Goal: Navigation & Orientation: Find specific page/section

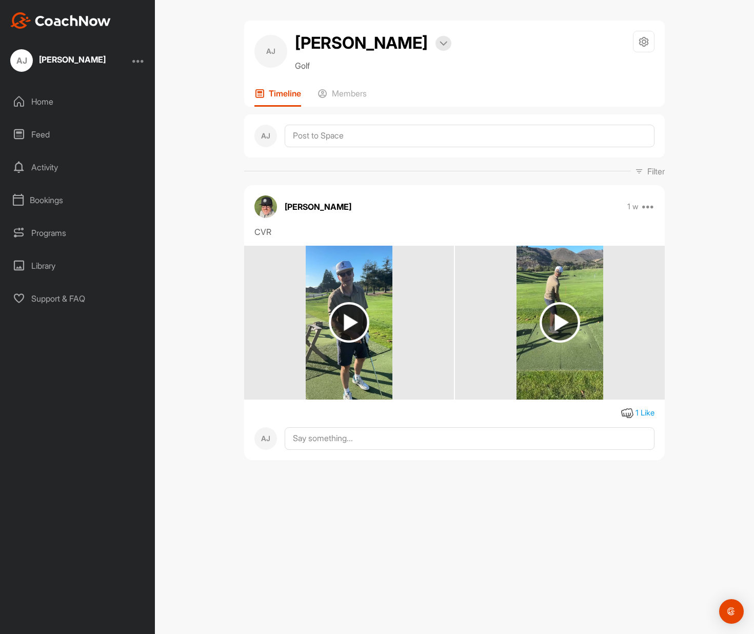
click at [182, 101] on div "AJ Art Johnson Bookings Golf Space Settings Your Notifications Leave Space Time…" at bounding box center [454, 317] width 599 height 634
click at [560, 324] on img at bounding box center [560, 322] width 41 height 41
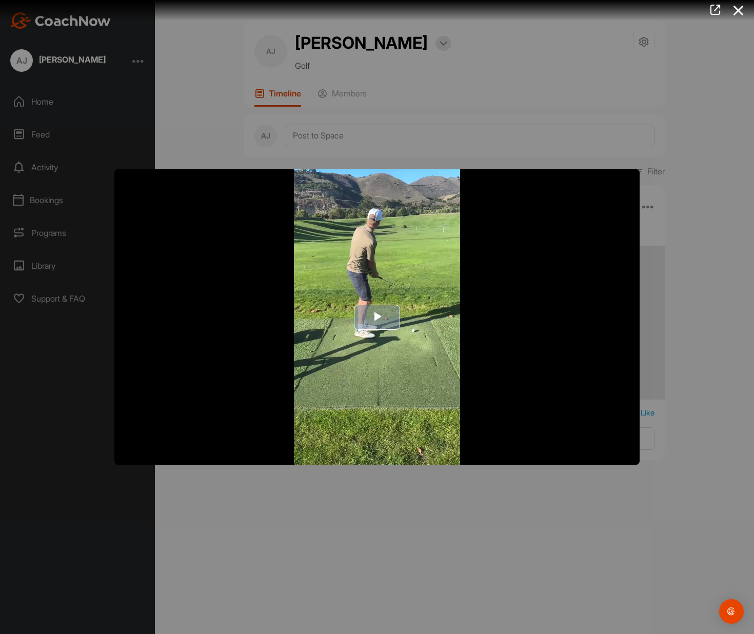
click at [377, 317] on span "Video Player" at bounding box center [377, 317] width 0 height 0
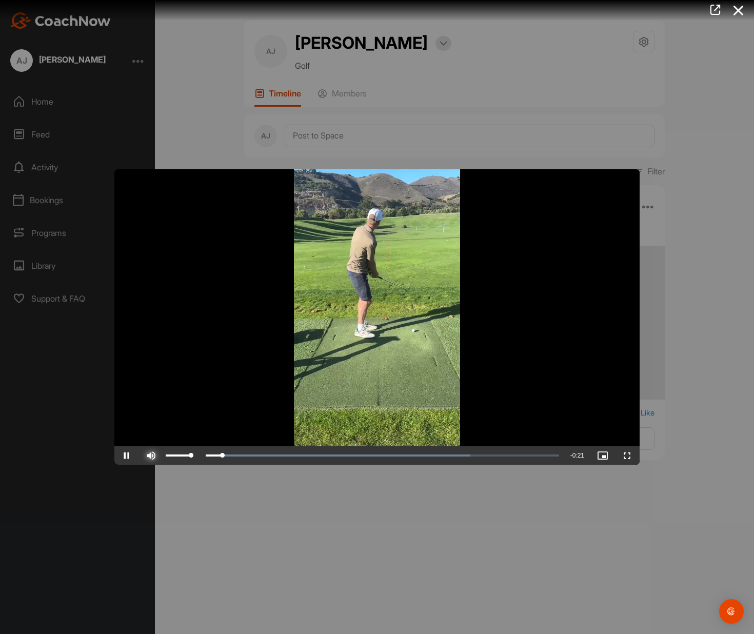
click at [152, 456] on span "Video Player" at bounding box center [151, 456] width 25 height 0
drag, startPoint x: 253, startPoint y: 455, endPoint x: 153, endPoint y: 445, distance: 100.5
click at [153, 445] on div "Video Player is loading. Play Video Play Skip Backward Skip Forward Unmute 18% …" at bounding box center [376, 636] width 525 height 934
click at [293, 509] on div at bounding box center [377, 317] width 754 height 634
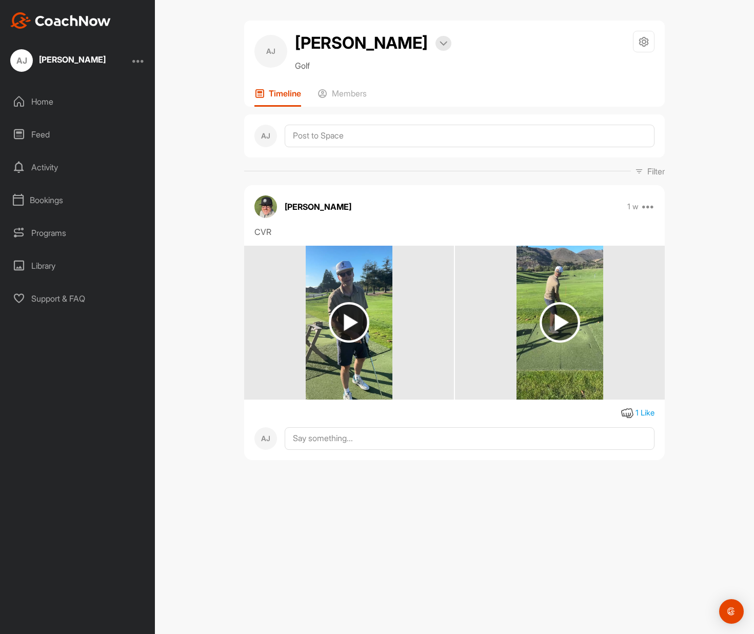
click at [351, 322] on img at bounding box center [349, 322] width 41 height 41
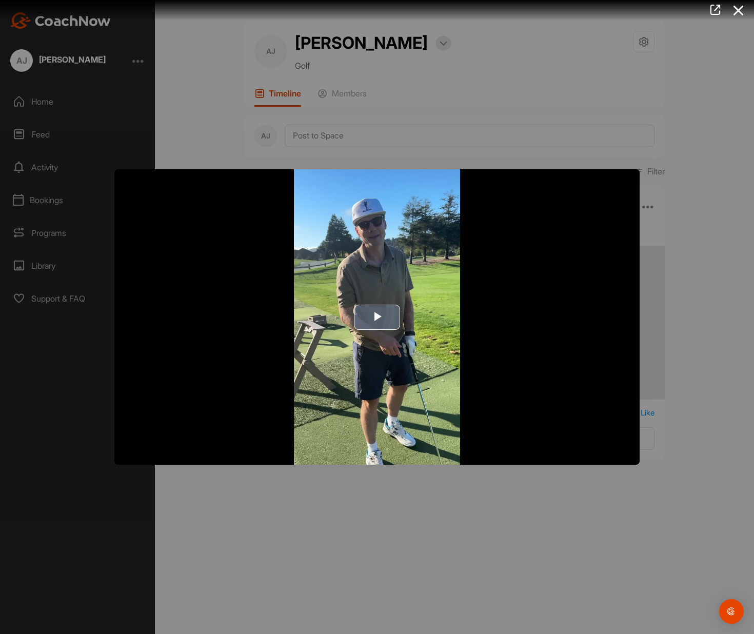
click at [377, 317] on span "Video Player" at bounding box center [377, 317] width 0 height 0
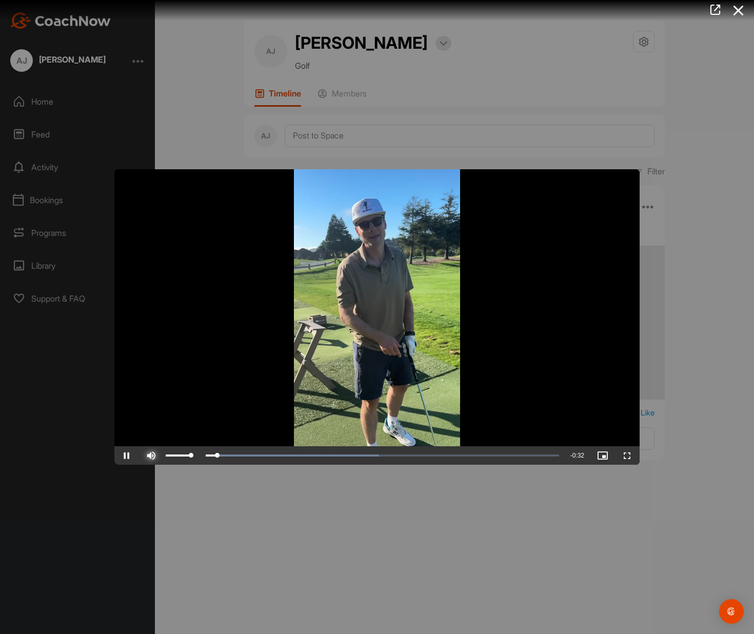
click at [150, 456] on span "Video Player" at bounding box center [151, 456] width 25 height 0
drag, startPoint x: 320, startPoint y: 457, endPoint x: 160, endPoint y: 452, distance: 160.1
click at [160, 452] on div "Play Skip Backward Skip Forward Unmute 0% Current Time 0:00 / Duration 0:32 Loa…" at bounding box center [376, 455] width 525 height 18
click at [246, 485] on div at bounding box center [377, 317] width 754 height 634
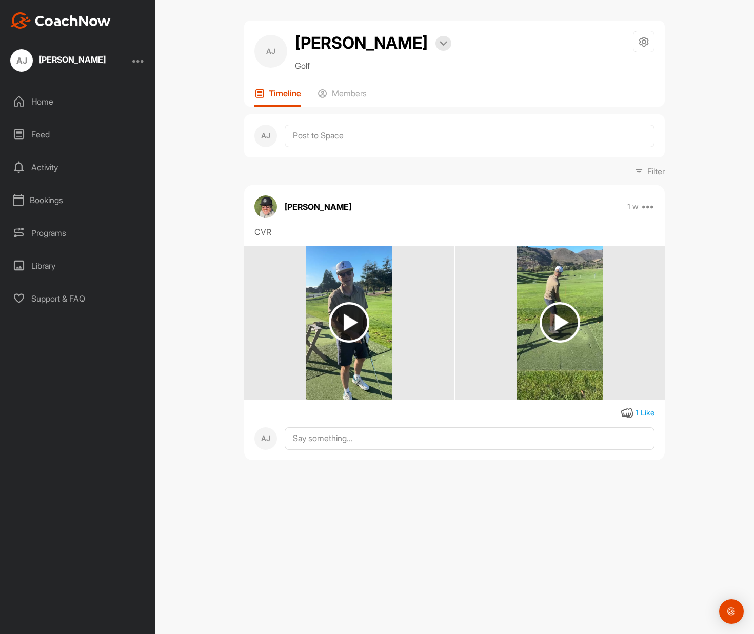
click at [649, 413] on div "1 Like" at bounding box center [645, 413] width 19 height 12
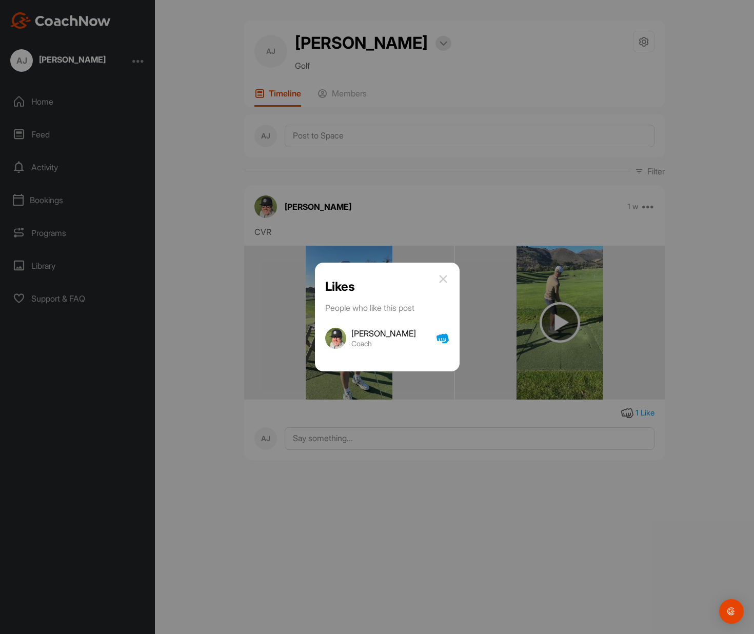
click at [443, 279] on img at bounding box center [443, 279] width 12 height 12
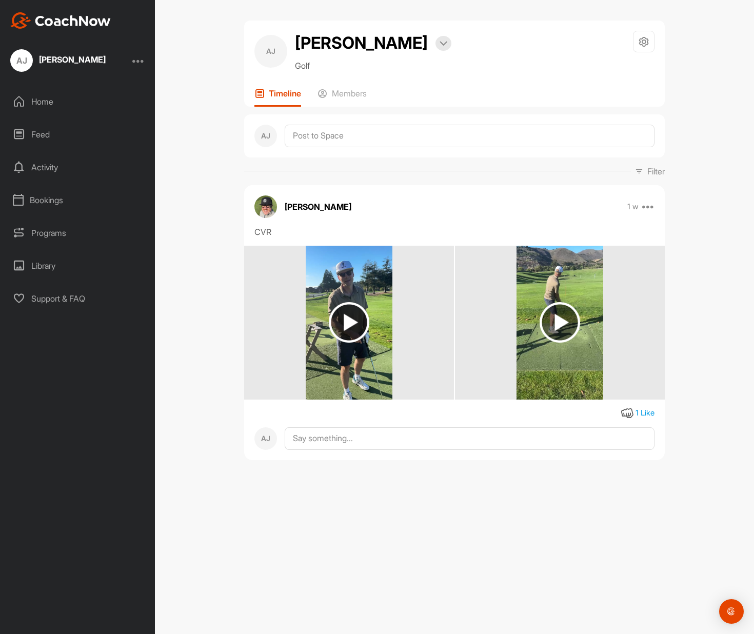
click at [553, 318] on img at bounding box center [560, 322] width 41 height 41
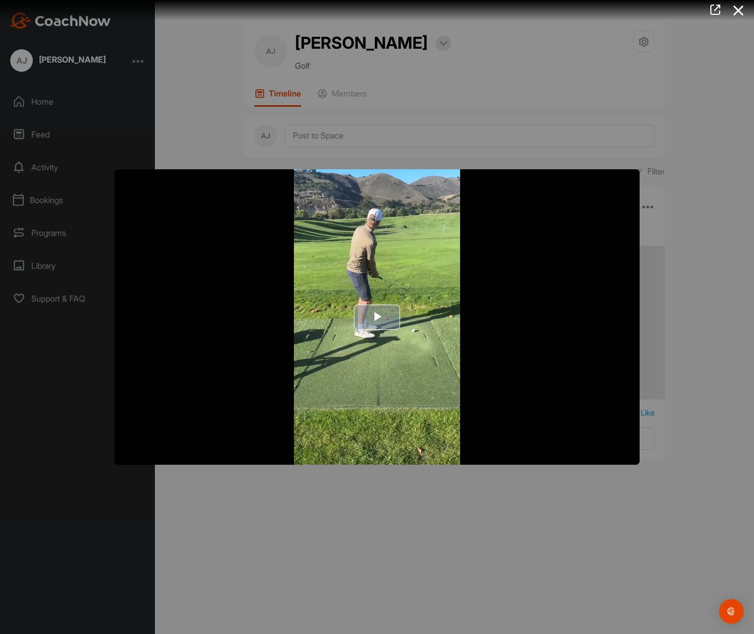
click at [377, 317] on span "Video Player" at bounding box center [377, 317] width 0 height 0
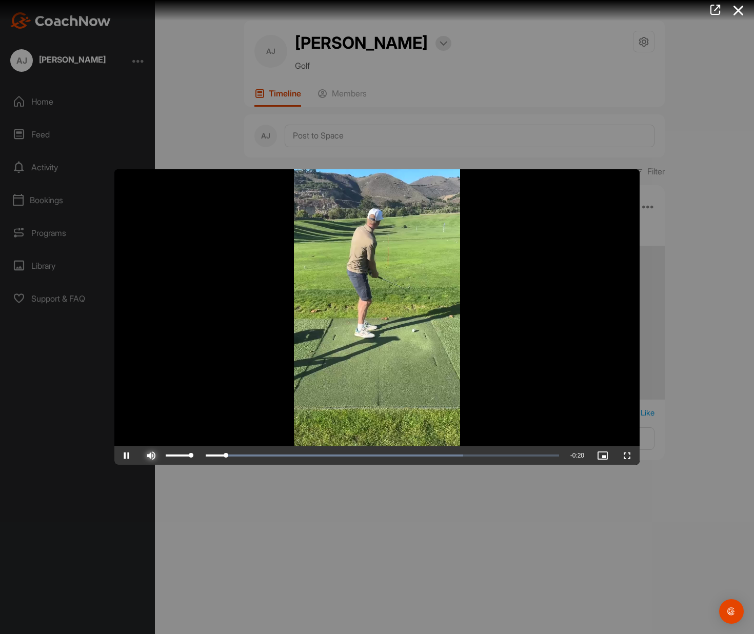
click at [150, 456] on span "Video Player" at bounding box center [151, 456] width 25 height 0
drag, startPoint x: 231, startPoint y: 454, endPoint x: 471, endPoint y: 457, distance: 239.6
click at [471, 457] on div "Loaded : 98.14% 0:16 0:16" at bounding box center [364, 455] width 390 height 3
drag, startPoint x: 539, startPoint y: 456, endPoint x: 575, endPoint y: 456, distance: 35.9
click at [575, 456] on div "Play Skip Backward Skip Forward Unmute 100% Current Time 0:21 / Duration 0:21 L…" at bounding box center [376, 455] width 525 height 18
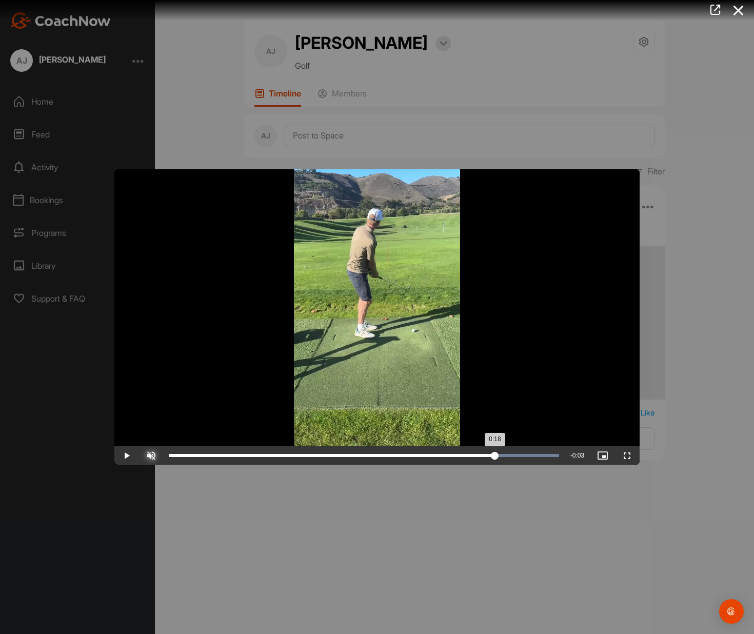
drag, startPoint x: 555, startPoint y: 456, endPoint x: 495, endPoint y: 453, distance: 60.6
click at [495, 454] on div "0:18" at bounding box center [332, 455] width 326 height 3
click at [484, 457] on div "Loaded : 100.00% 0:17 0:17" at bounding box center [364, 455] width 390 height 3
click at [473, 457] on div "Loaded : 100.00% 0:16 0:17" at bounding box center [364, 455] width 390 height 3
click at [208, 105] on div at bounding box center [377, 317] width 754 height 634
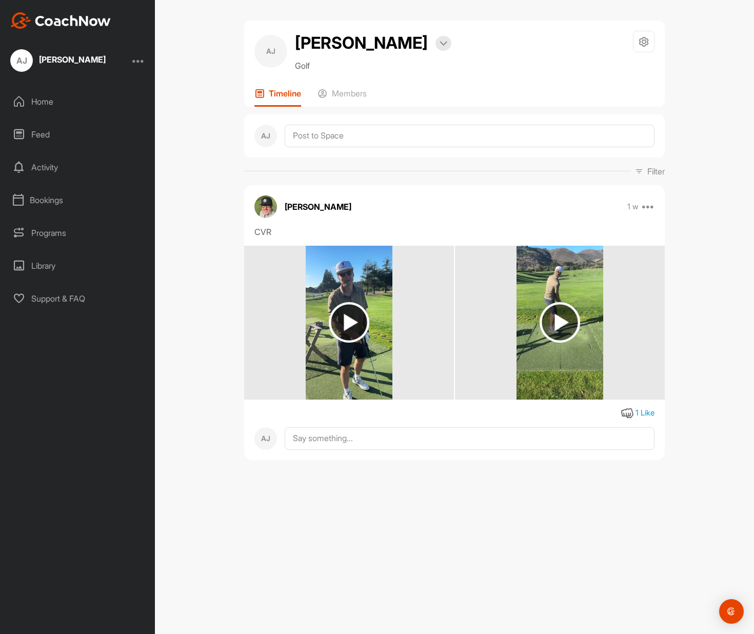
click at [67, 95] on div "Home" at bounding box center [78, 102] width 145 height 26
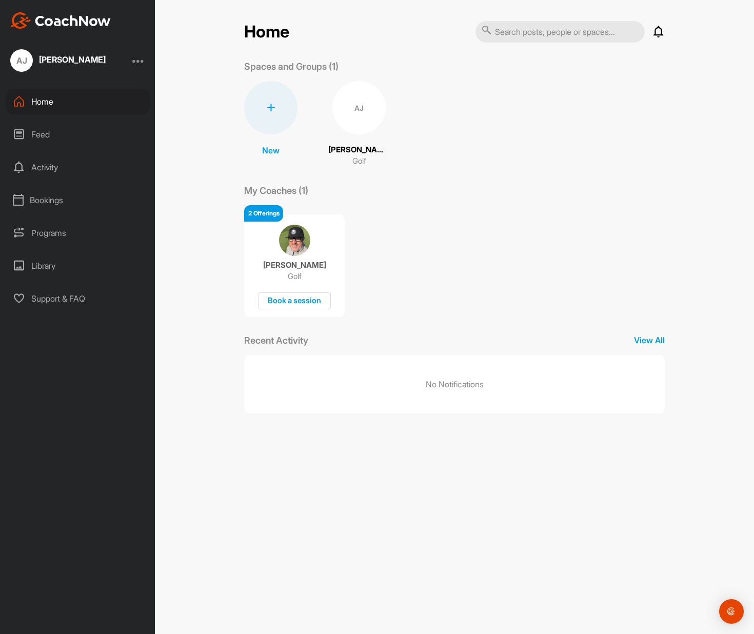
click at [266, 213] on div "2 Offerings" at bounding box center [263, 213] width 39 height 16
click at [47, 137] on div "Feed" at bounding box center [78, 135] width 145 height 26
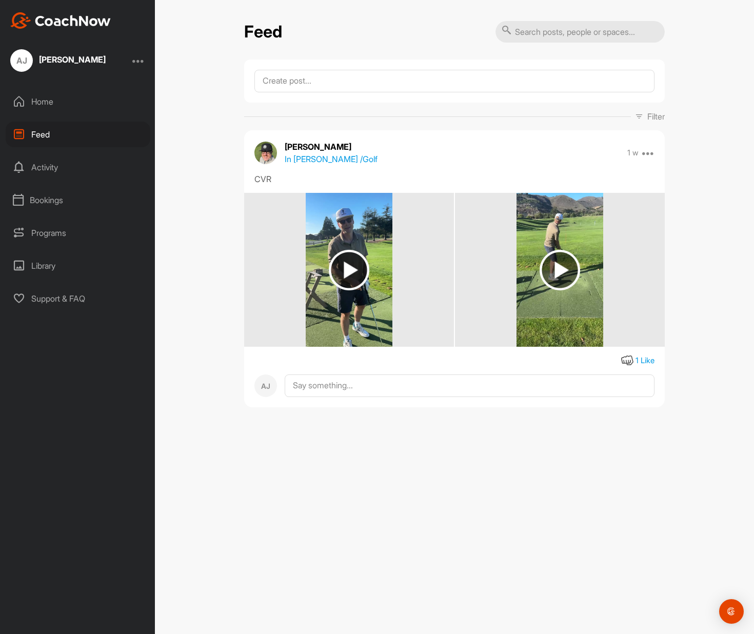
click at [54, 161] on div "Activity" at bounding box center [78, 167] width 145 height 26
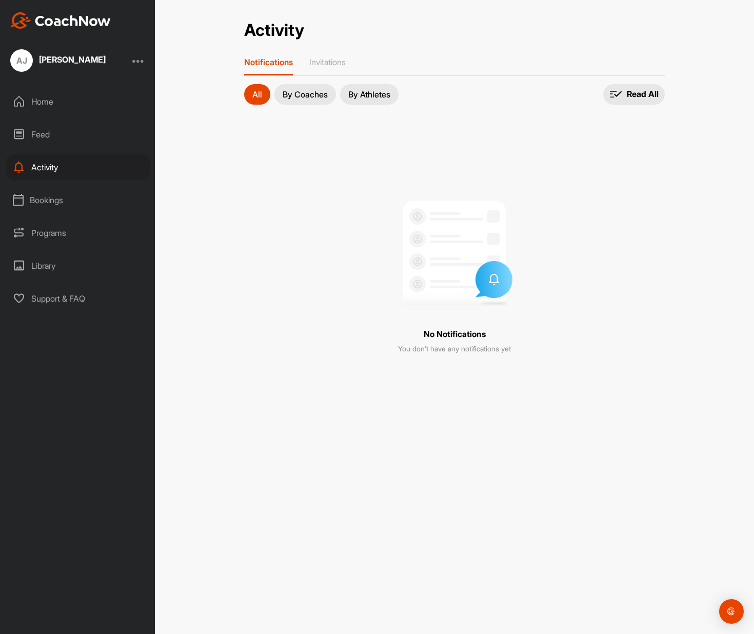
click at [55, 201] on div "Bookings" at bounding box center [78, 200] width 145 height 26
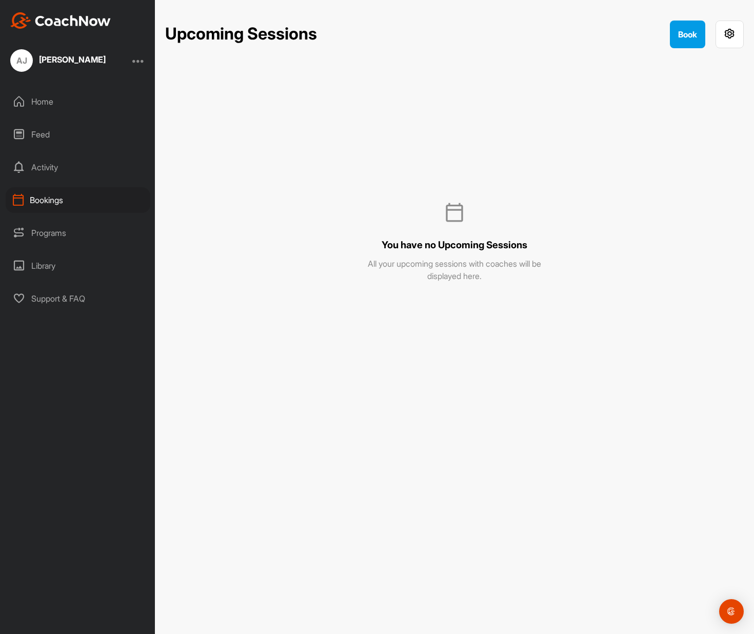
click at [60, 231] on div "Programs" at bounding box center [78, 233] width 145 height 26
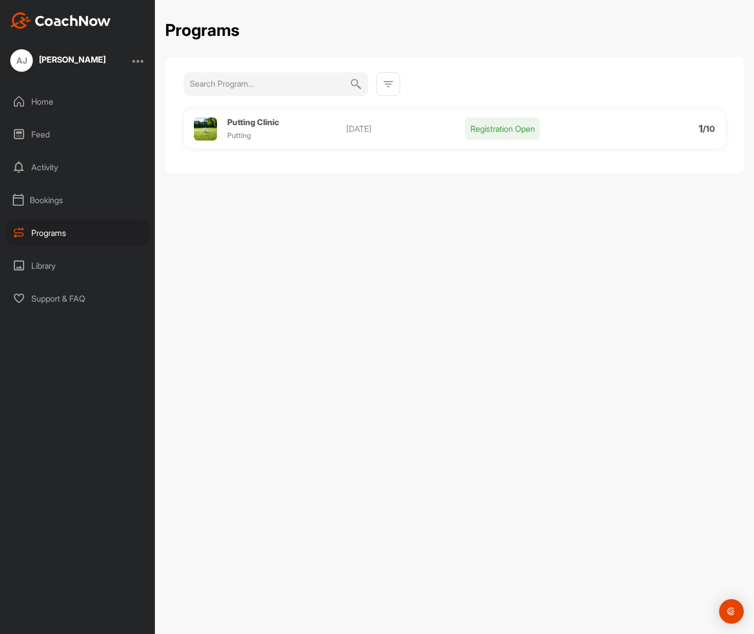
click at [49, 263] on div "Library" at bounding box center [78, 266] width 145 height 26
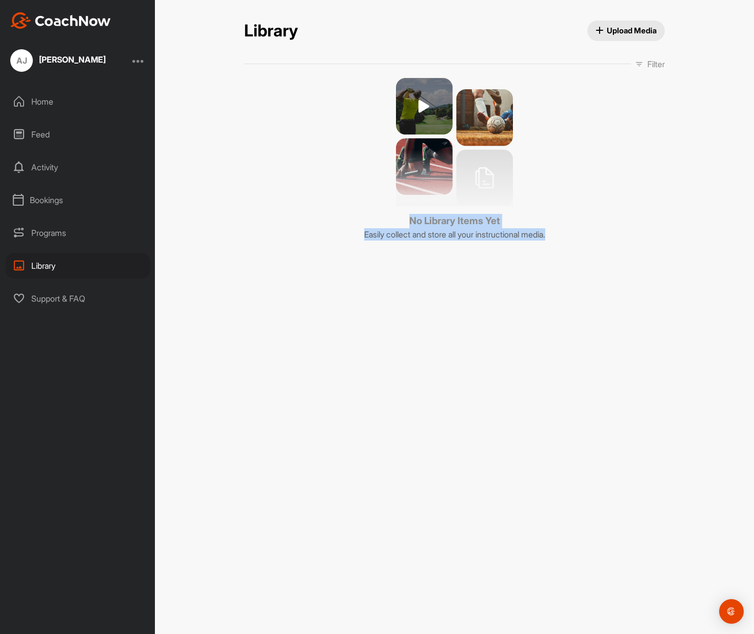
drag, startPoint x: 577, startPoint y: 231, endPoint x: 403, endPoint y: 229, distance: 173.4
click at [401, 223] on div "No Library Items Yet Easily collect and store all your instructional media." at bounding box center [454, 159] width 421 height 163
click at [383, 253] on div "Library Upload Media Library Upload Media Filter Media Type Images Videos Audio…" at bounding box center [454, 317] width 599 height 634
click at [31, 99] on div "Home" at bounding box center [78, 102] width 145 height 26
